Goal: Information Seeking & Learning: Check status

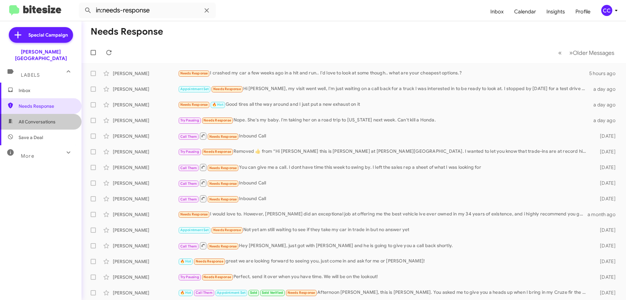
click at [45, 118] on span "All Conversations" at bounding box center [37, 121] width 37 height 7
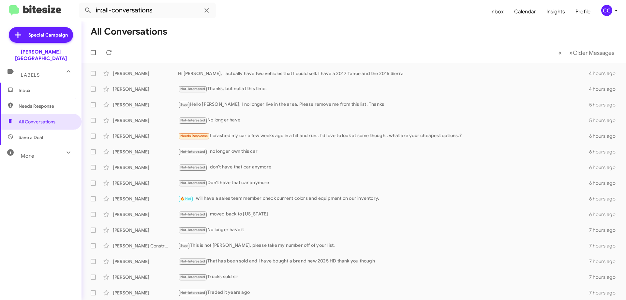
click at [40, 103] on span "Needs Response" at bounding box center [46, 106] width 55 height 7
type input "in:needs-response"
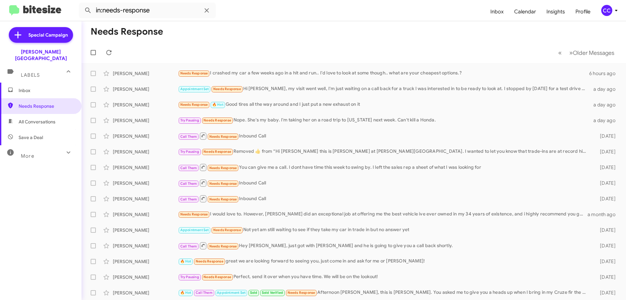
click at [19, 87] on span "Inbox" at bounding box center [46, 90] width 55 height 7
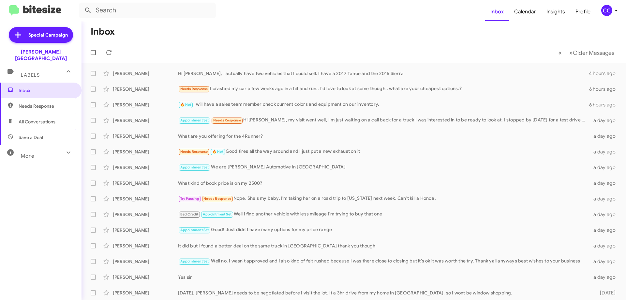
click at [22, 103] on span "Needs Response" at bounding box center [46, 106] width 55 height 7
type input "in:needs-response"
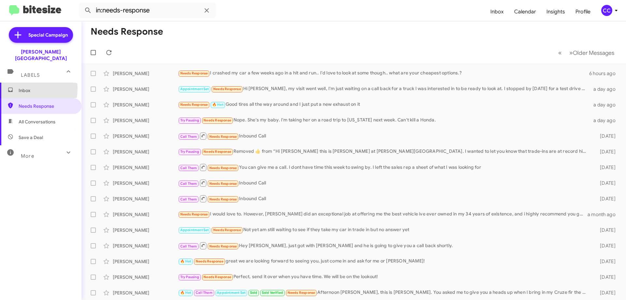
click at [22, 87] on span "Inbox" at bounding box center [46, 90] width 55 height 7
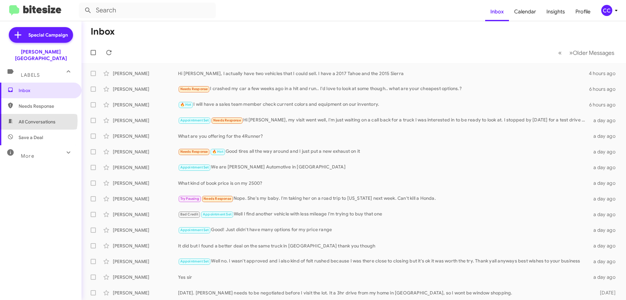
click at [36, 118] on span "All Conversations" at bounding box center [37, 121] width 37 height 7
type input "in:all-conversations"
